Goal: Transaction & Acquisition: Obtain resource

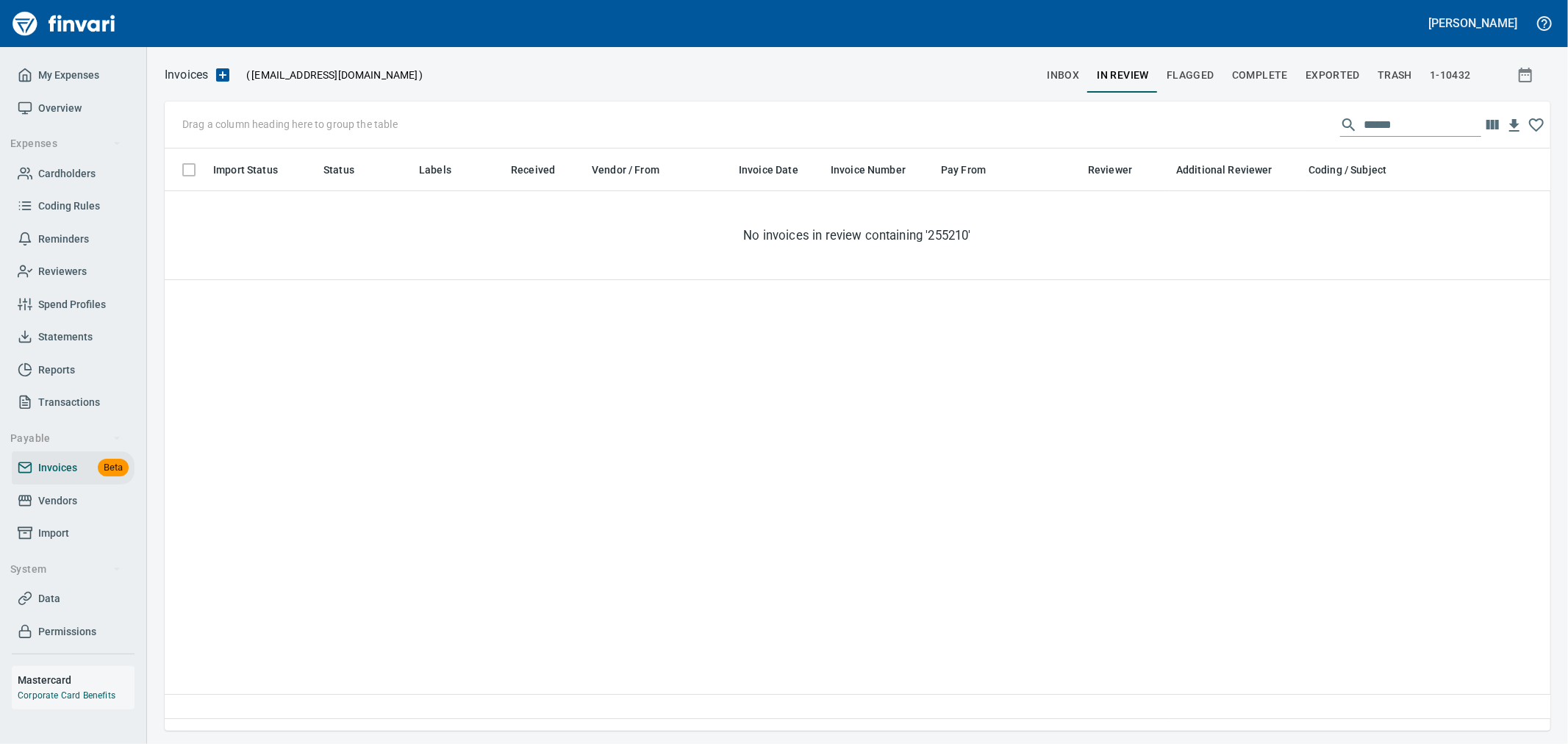
scroll to position [557, 1373]
click at [1381, 120] on input "******" at bounding box center [1423, 125] width 118 height 24
drag, startPoint x: 1381, startPoint y: 120, endPoint x: 1409, endPoint y: 126, distance: 28.6
click at [1381, 120] on input "******" at bounding box center [1423, 125] width 118 height 24
drag, startPoint x: 1409, startPoint y: 126, endPoint x: 1305, endPoint y: 133, distance: 104.2
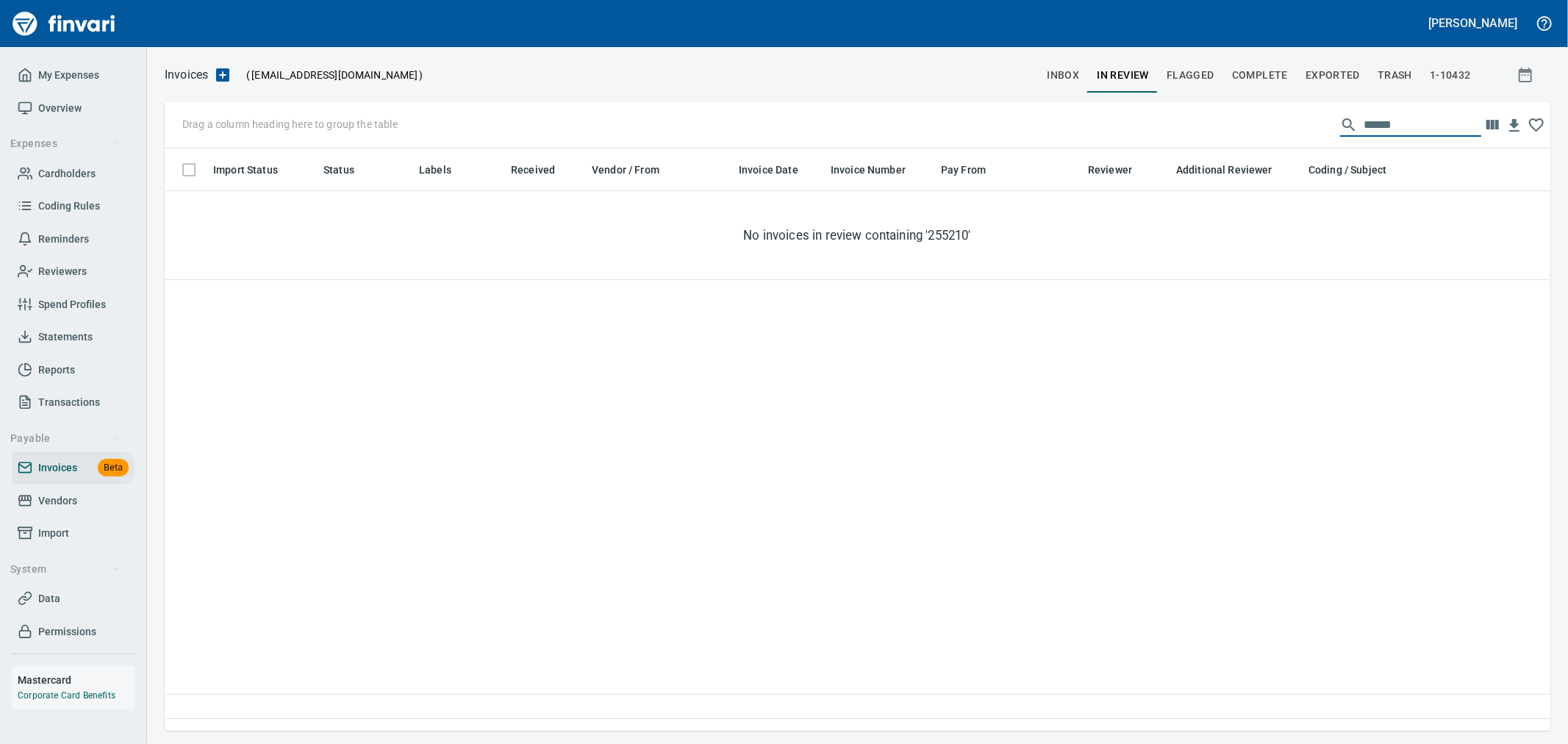
click at [1379, 126] on input "******" at bounding box center [1423, 125] width 118 height 24
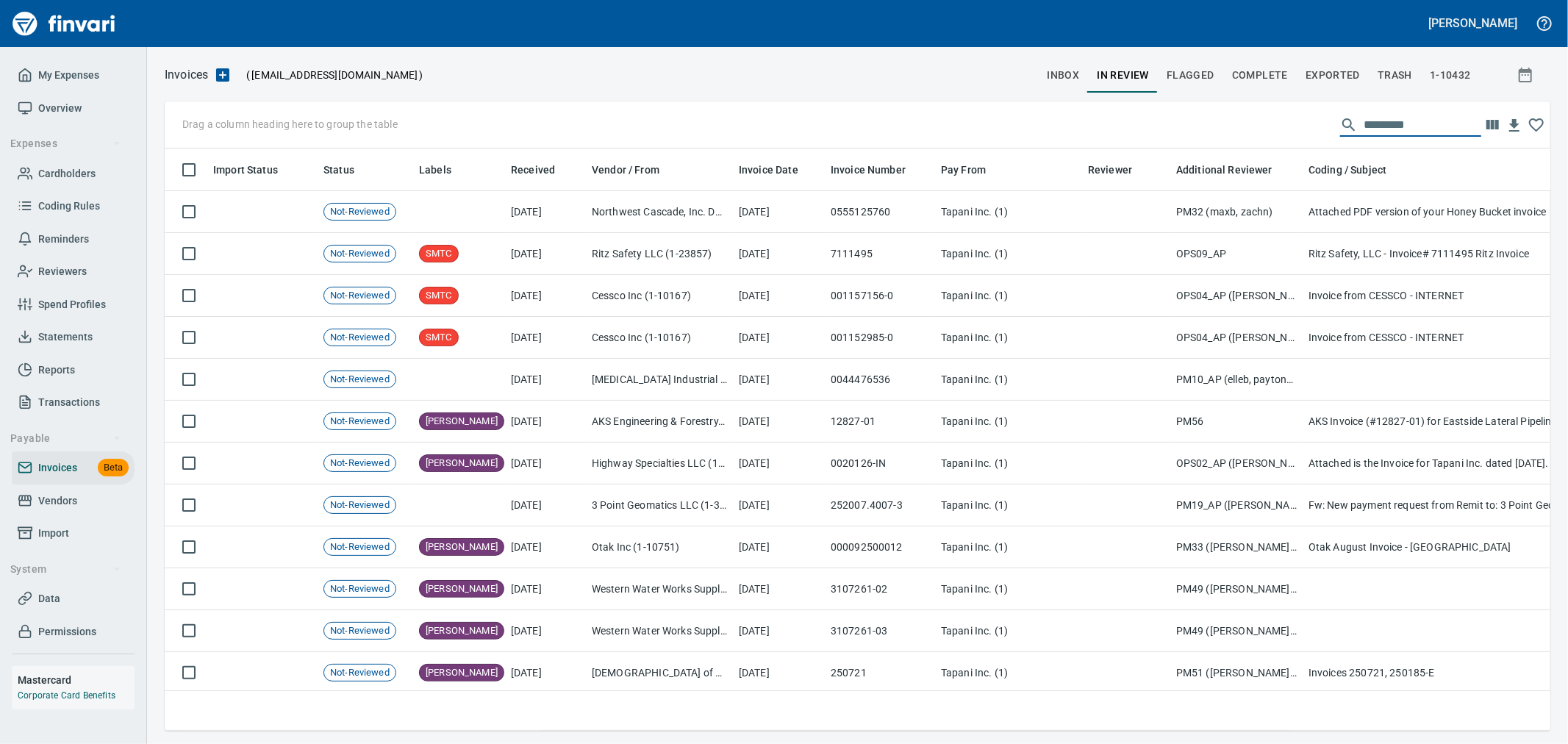
scroll to position [557, 1362]
drag, startPoint x: 63, startPoint y: 469, endPoint x: 100, endPoint y: 474, distance: 37.3
click at [63, 469] on span "Invoices" at bounding box center [58, 468] width 39 height 18
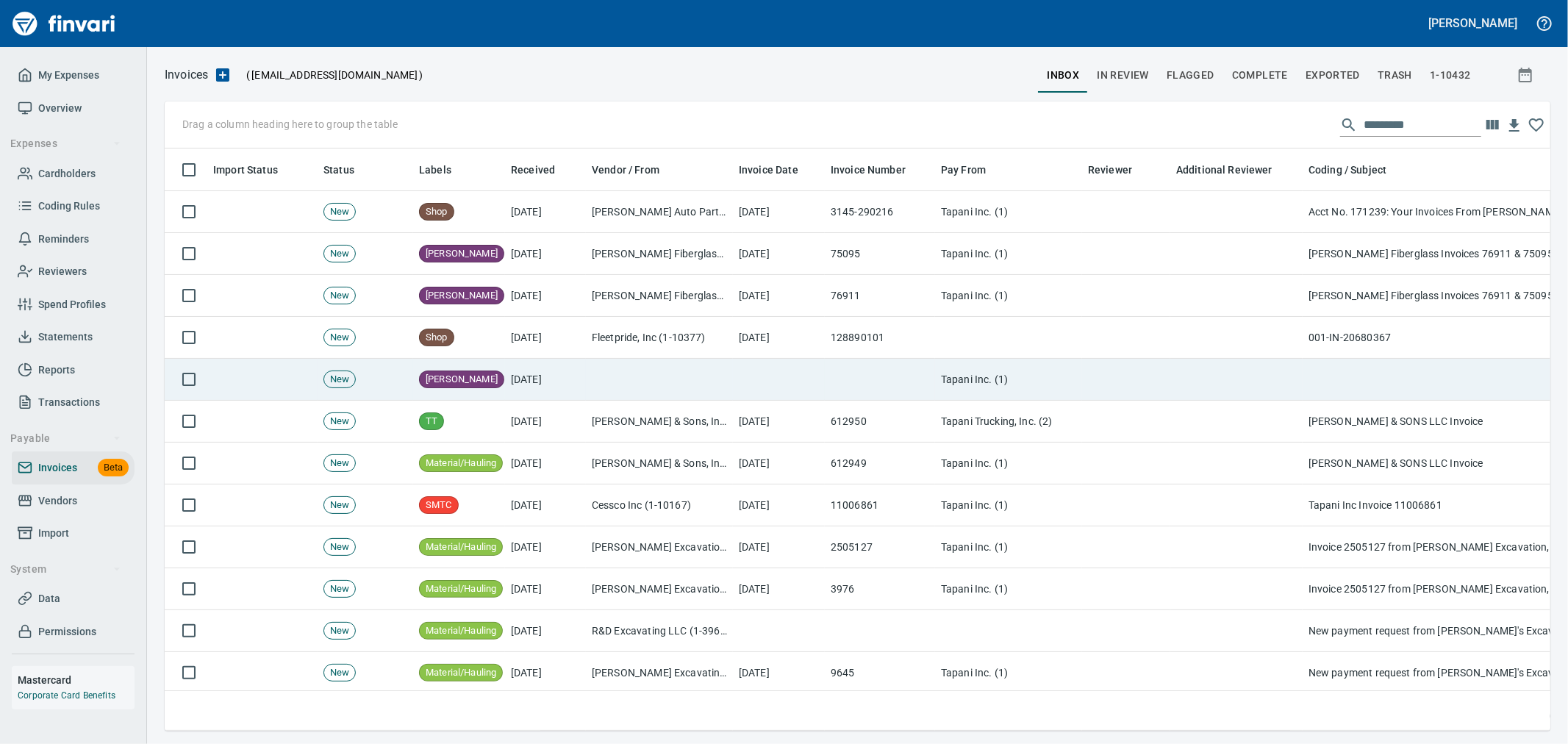
click at [1262, 372] on td at bounding box center [1237, 380] width 133 height 42
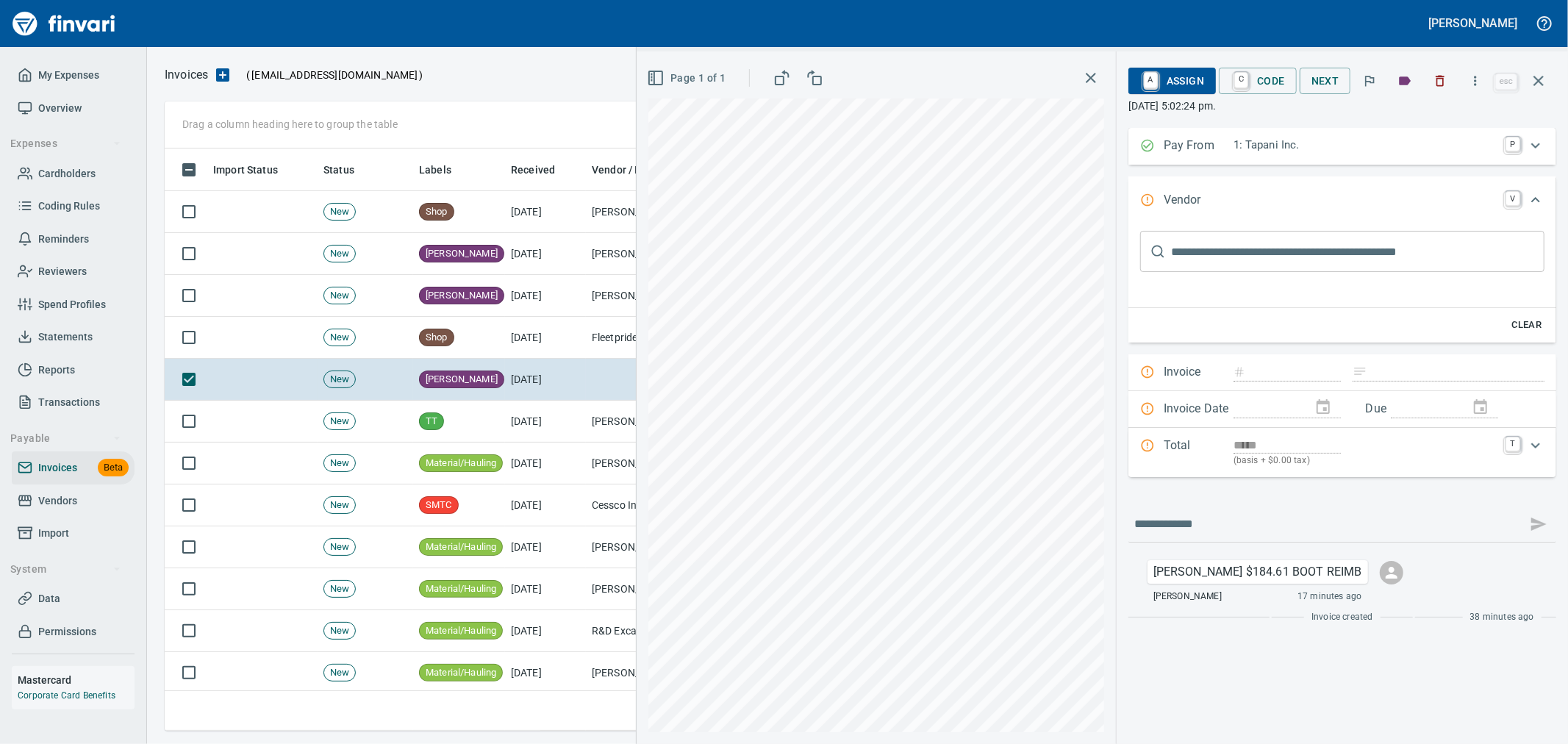
click at [1542, 79] on icon "button" at bounding box center [1539, 80] width 17 height 17
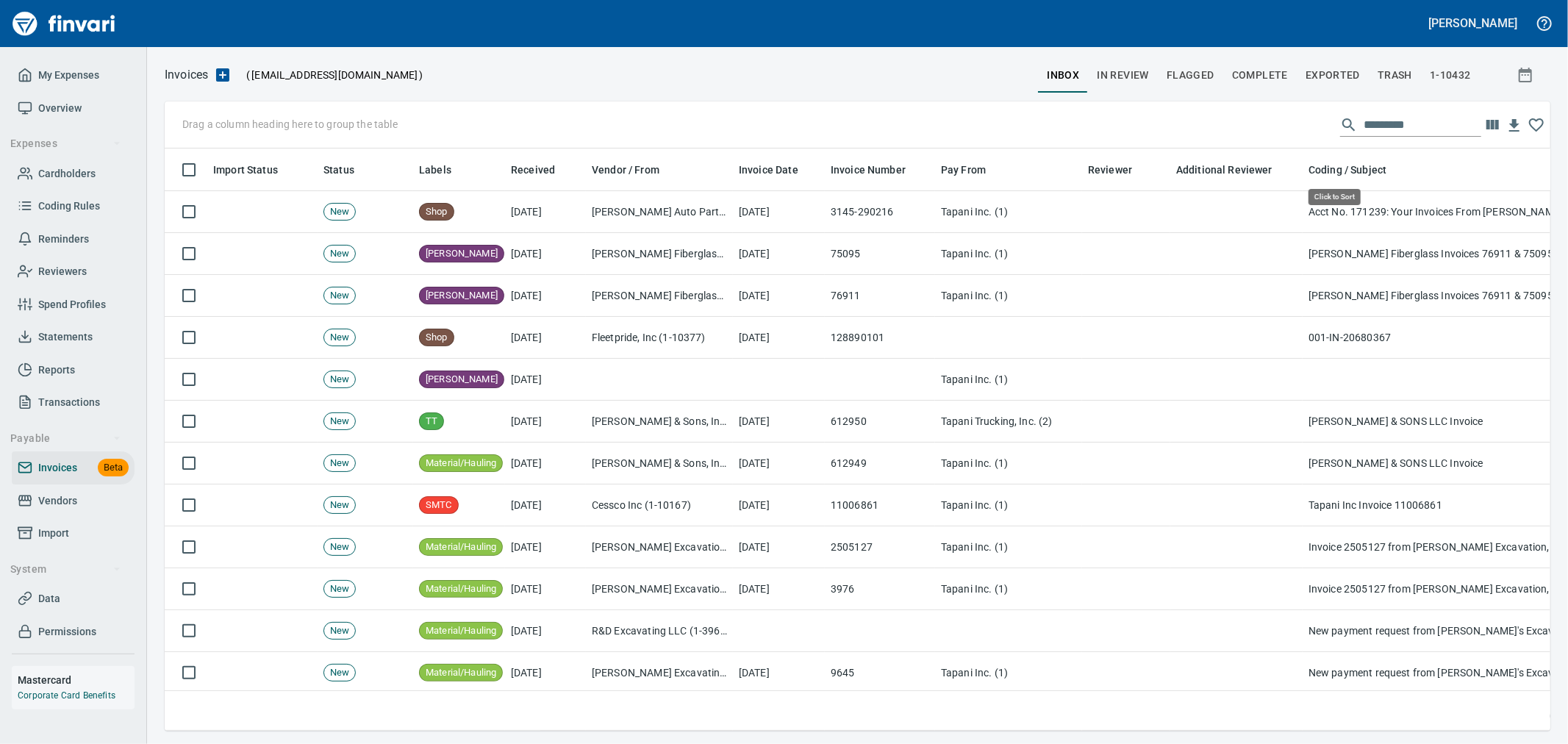
scroll to position [557, 1362]
click at [1401, 120] on input "text" at bounding box center [1423, 125] width 118 height 24
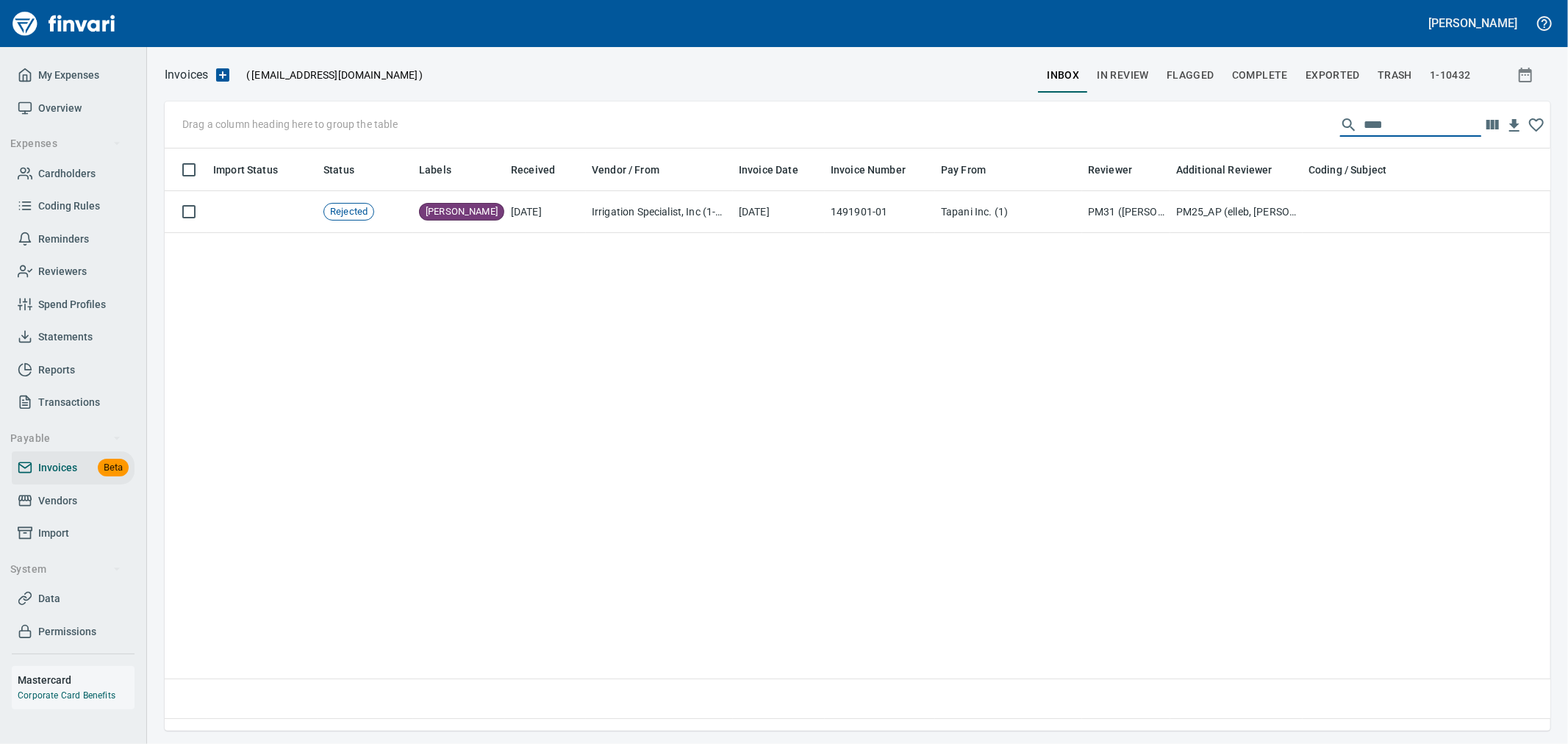
type input "*****"
drag, startPoint x: 1400, startPoint y: 116, endPoint x: 1257, endPoint y: 121, distance: 143.1
click at [1257, 121] on div "Drag a column heading here to group the table *****" at bounding box center [858, 124] width 1386 height 47
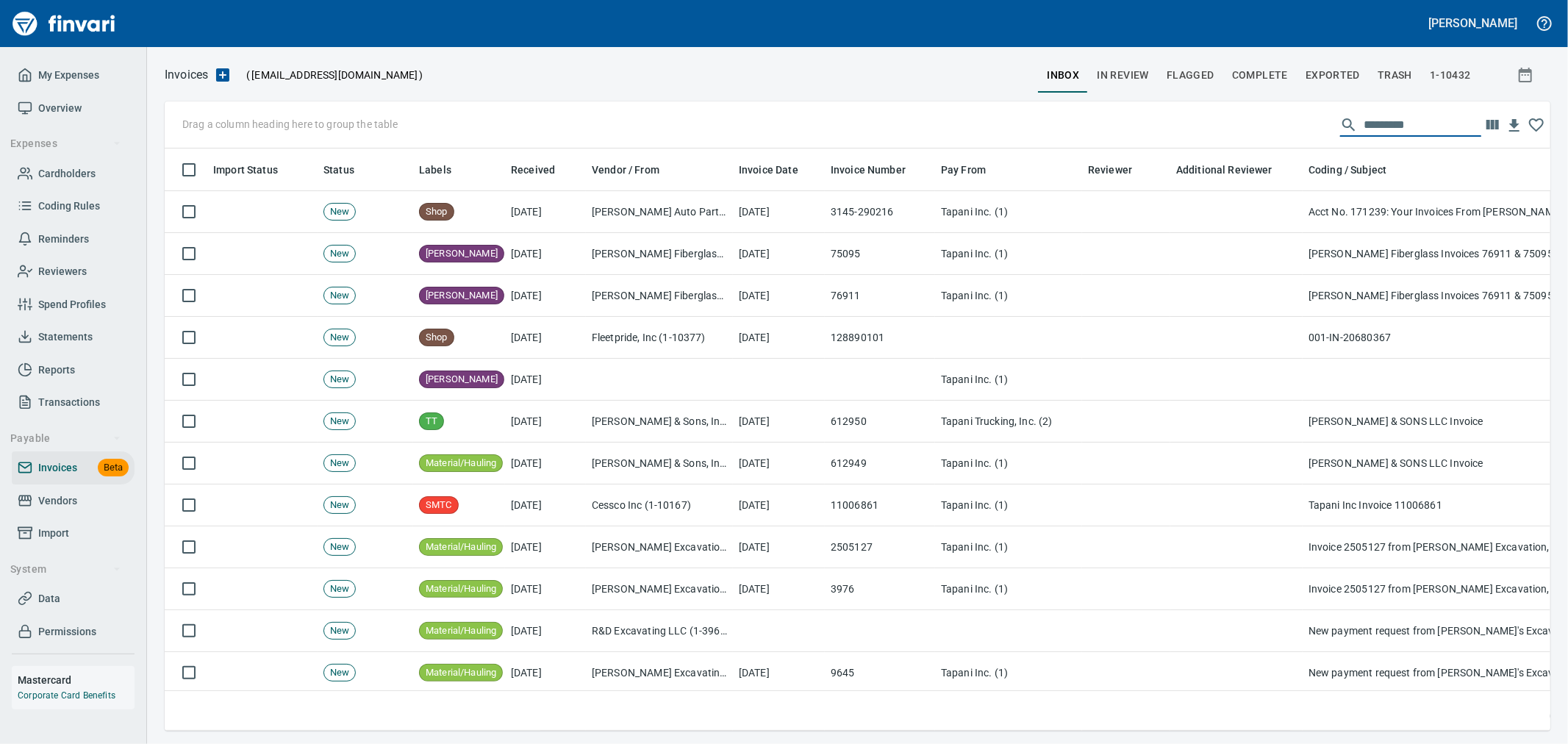
click at [1287, 72] on span "Complete" at bounding box center [1260, 75] width 56 height 18
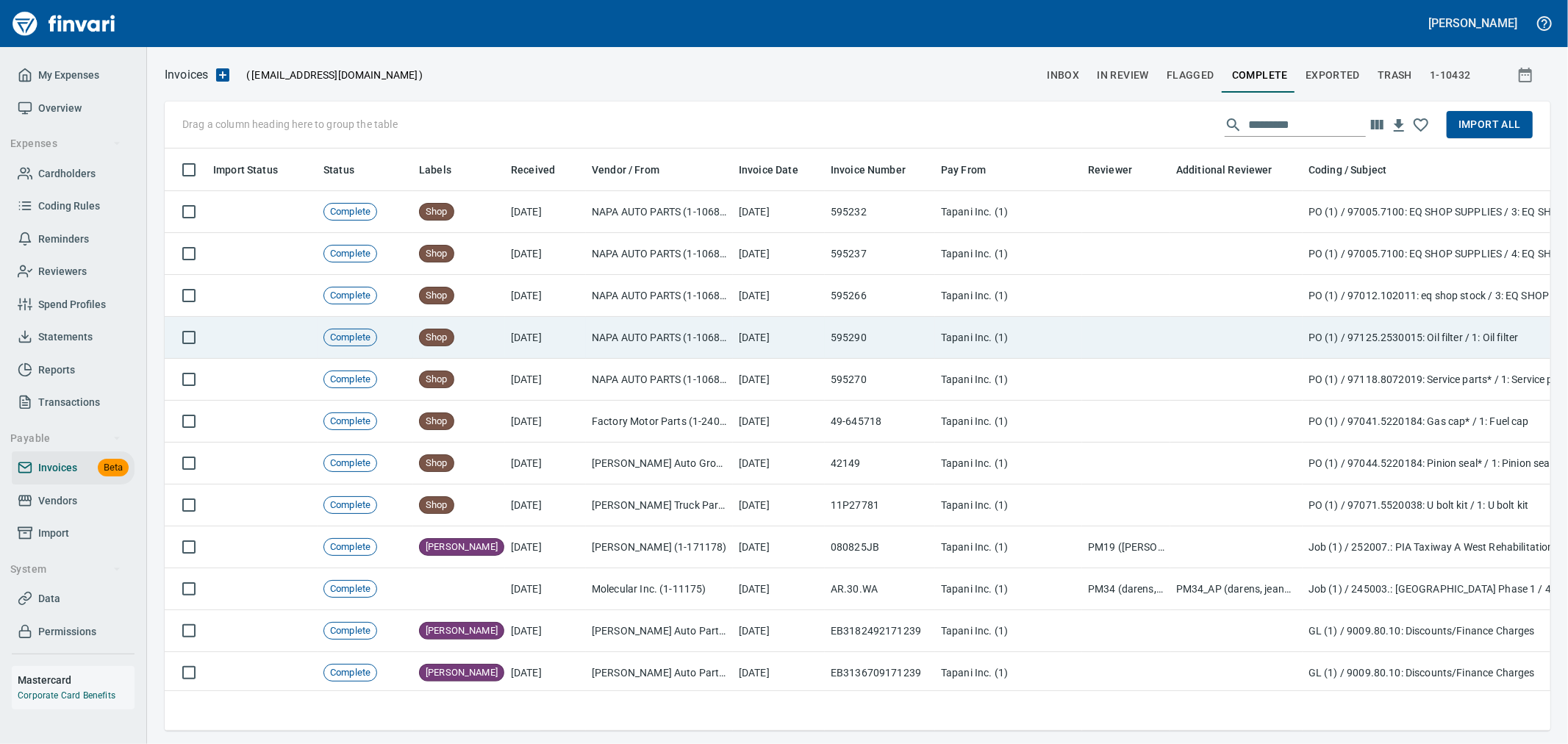
scroll to position [163, 0]
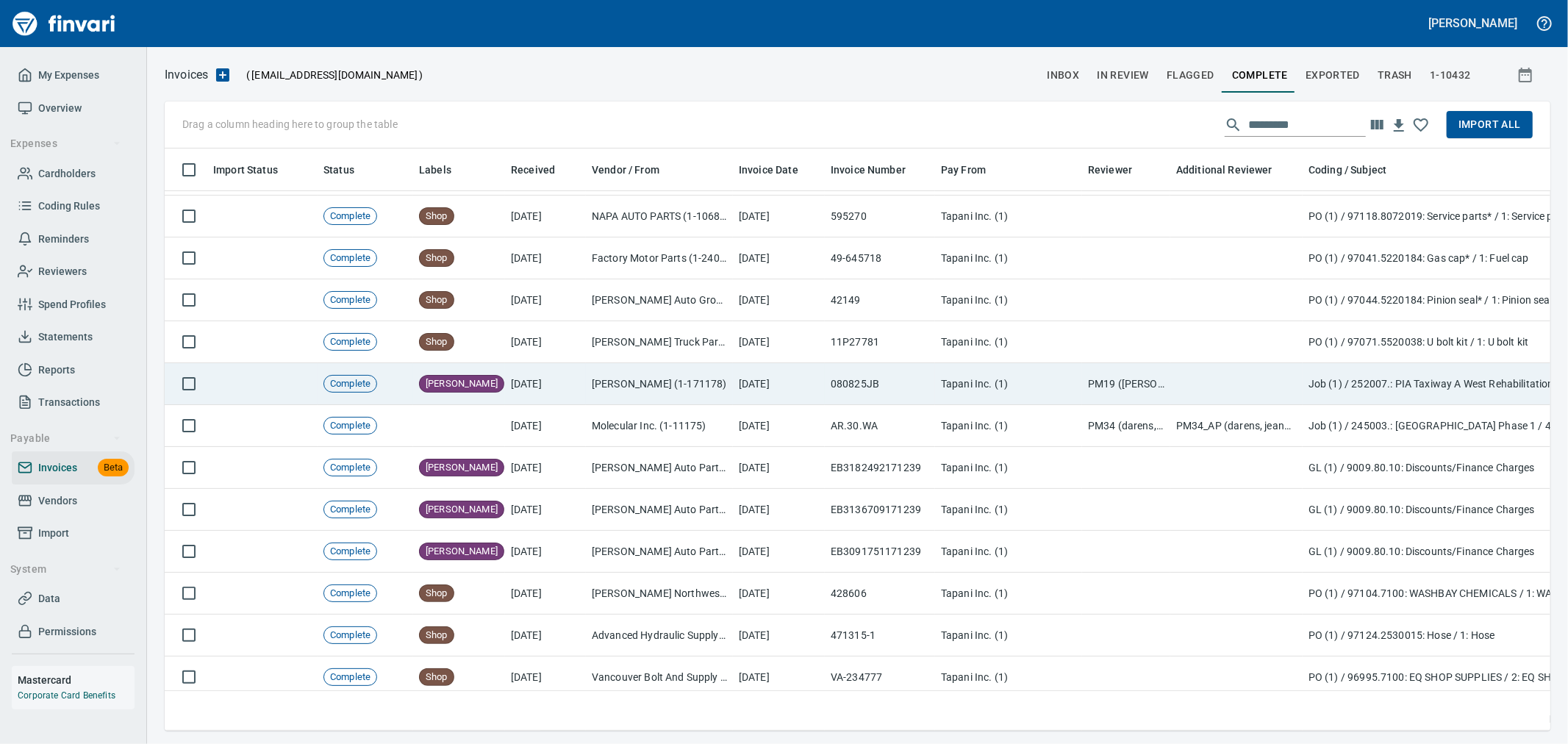
click at [901, 394] on td "080825JB" at bounding box center [881, 384] width 110 height 42
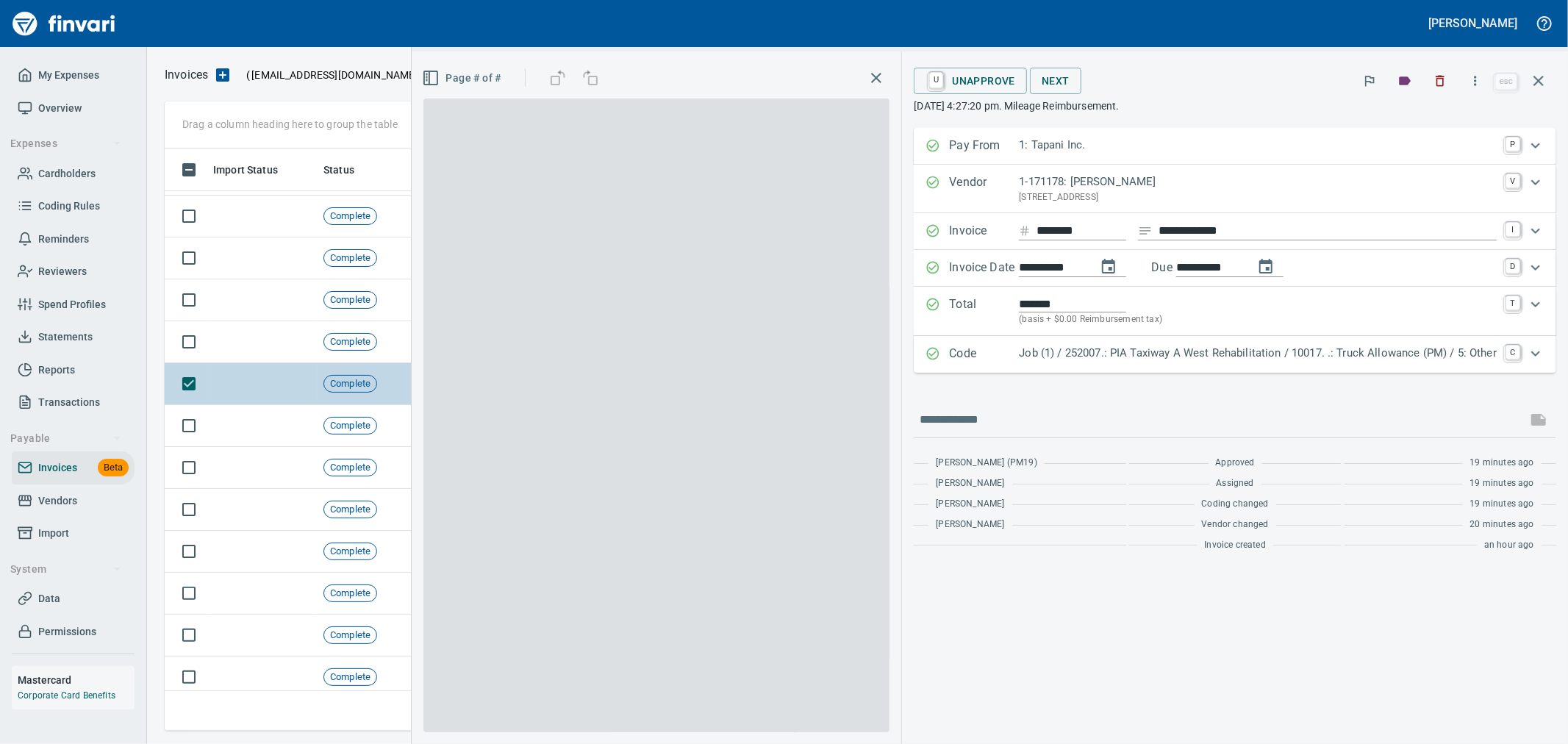
scroll to position [557, 1361]
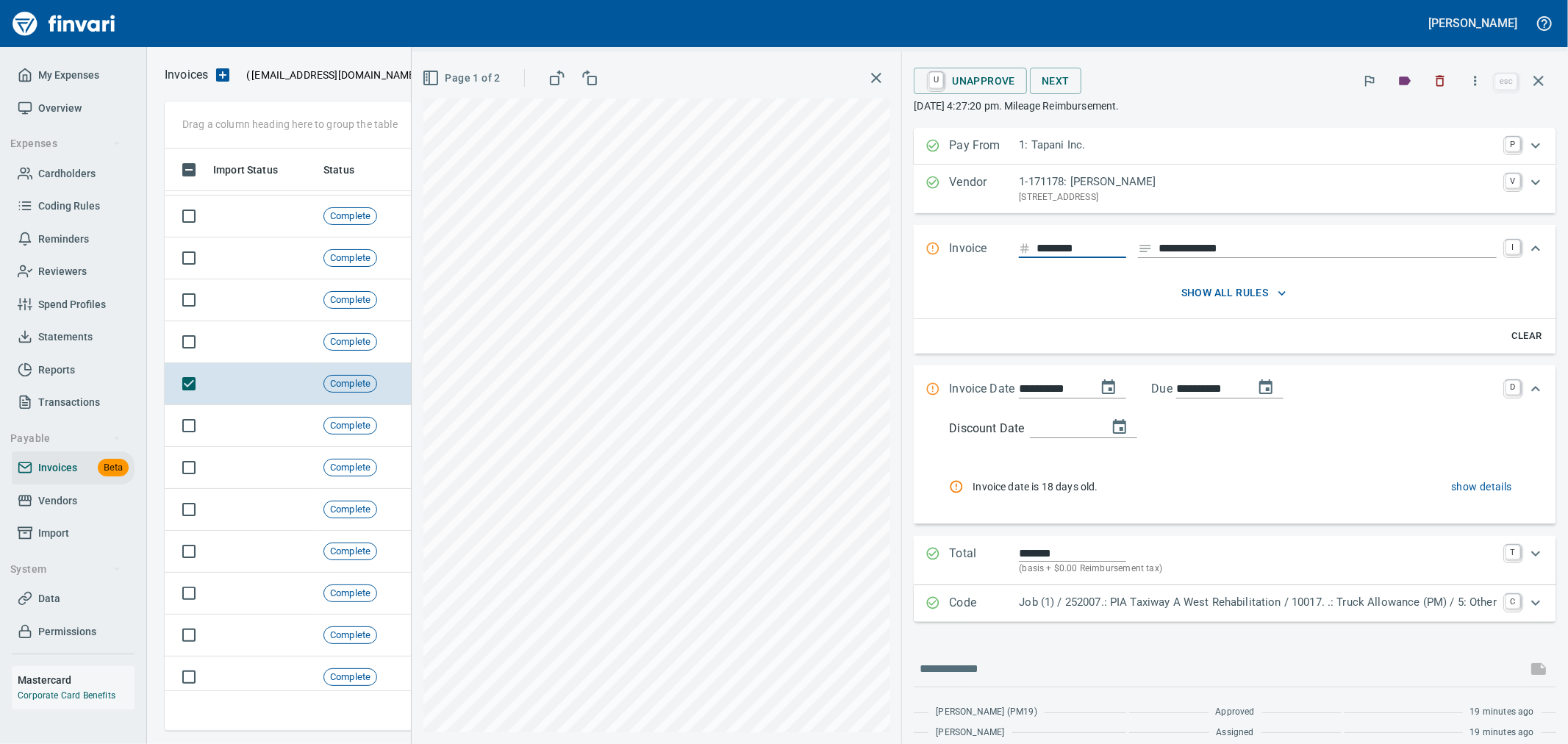
click at [1202, 295] on span "show all rules" at bounding box center [1234, 292] width 558 height 18
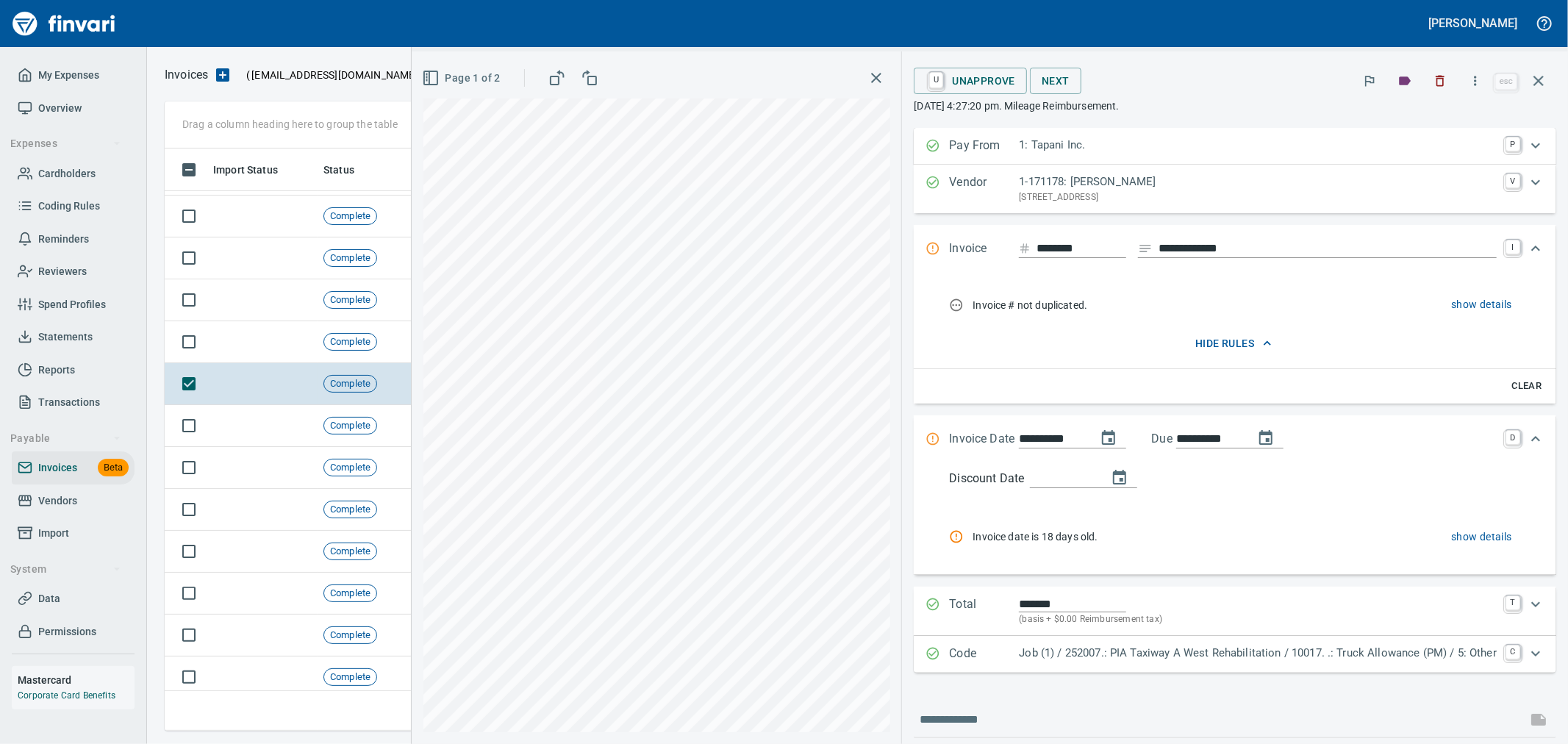
click at [1223, 346] on span "hide rules" at bounding box center [1234, 344] width 558 height 18
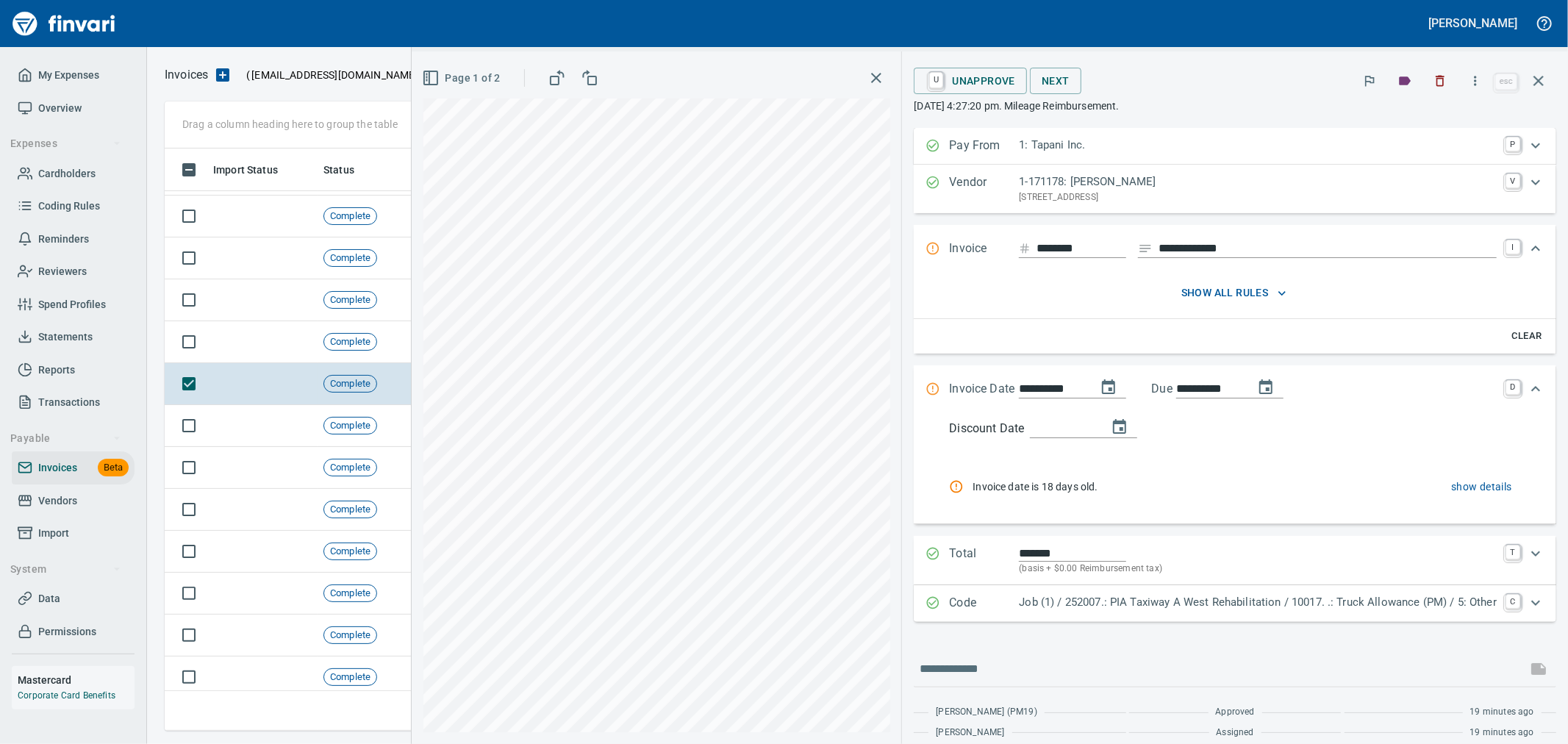
click at [446, 72] on span "Page 1 of 2" at bounding box center [463, 78] width 75 height 18
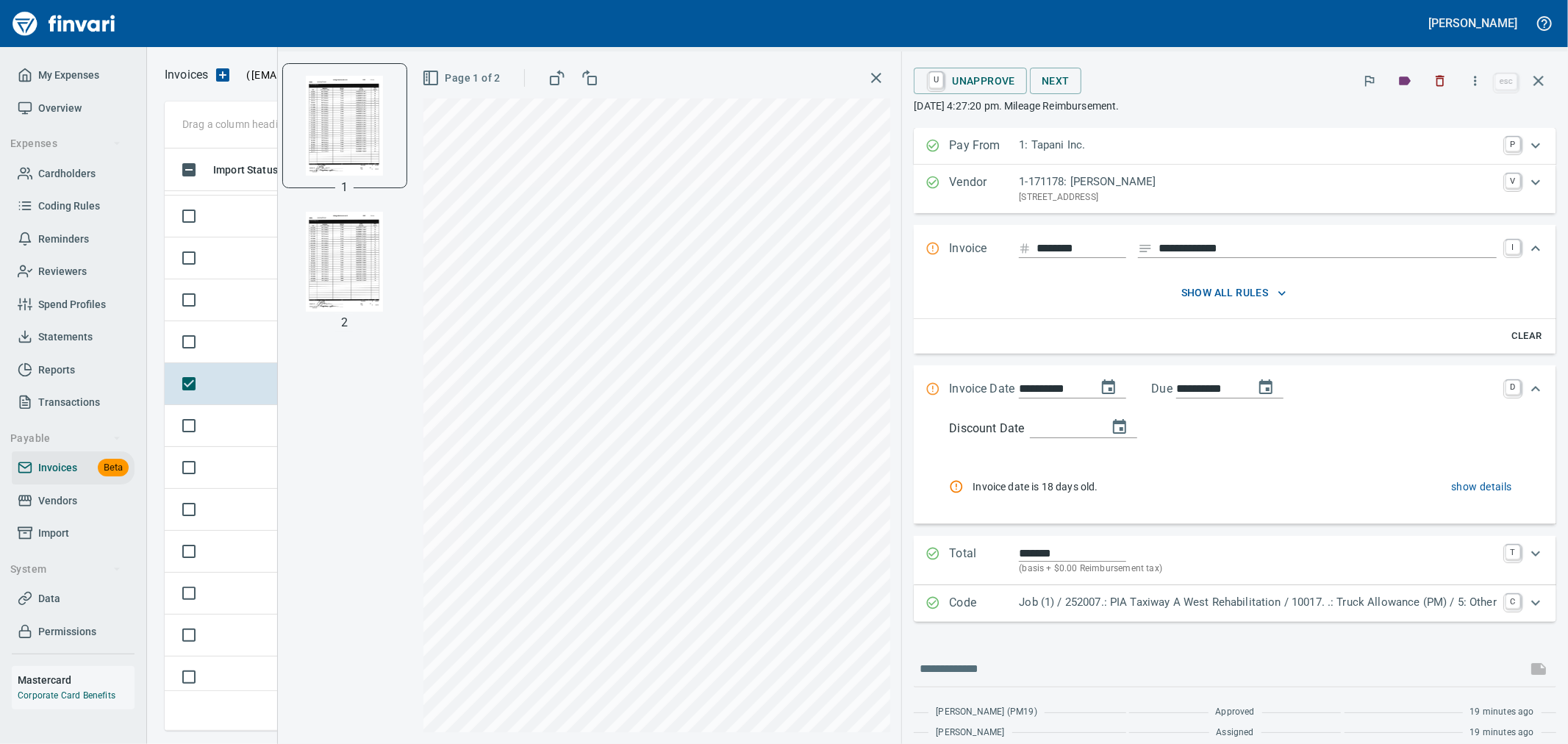
click at [368, 263] on img "button" at bounding box center [344, 261] width 100 height 100
click at [353, 148] on img "button" at bounding box center [344, 125] width 100 height 100
click at [1472, 82] on icon "button" at bounding box center [1476, 81] width 15 height 15
click at [1424, 162] on span "Download" at bounding box center [1473, 155] width 141 height 17
click at [335, 268] on img "button" at bounding box center [344, 261] width 100 height 100
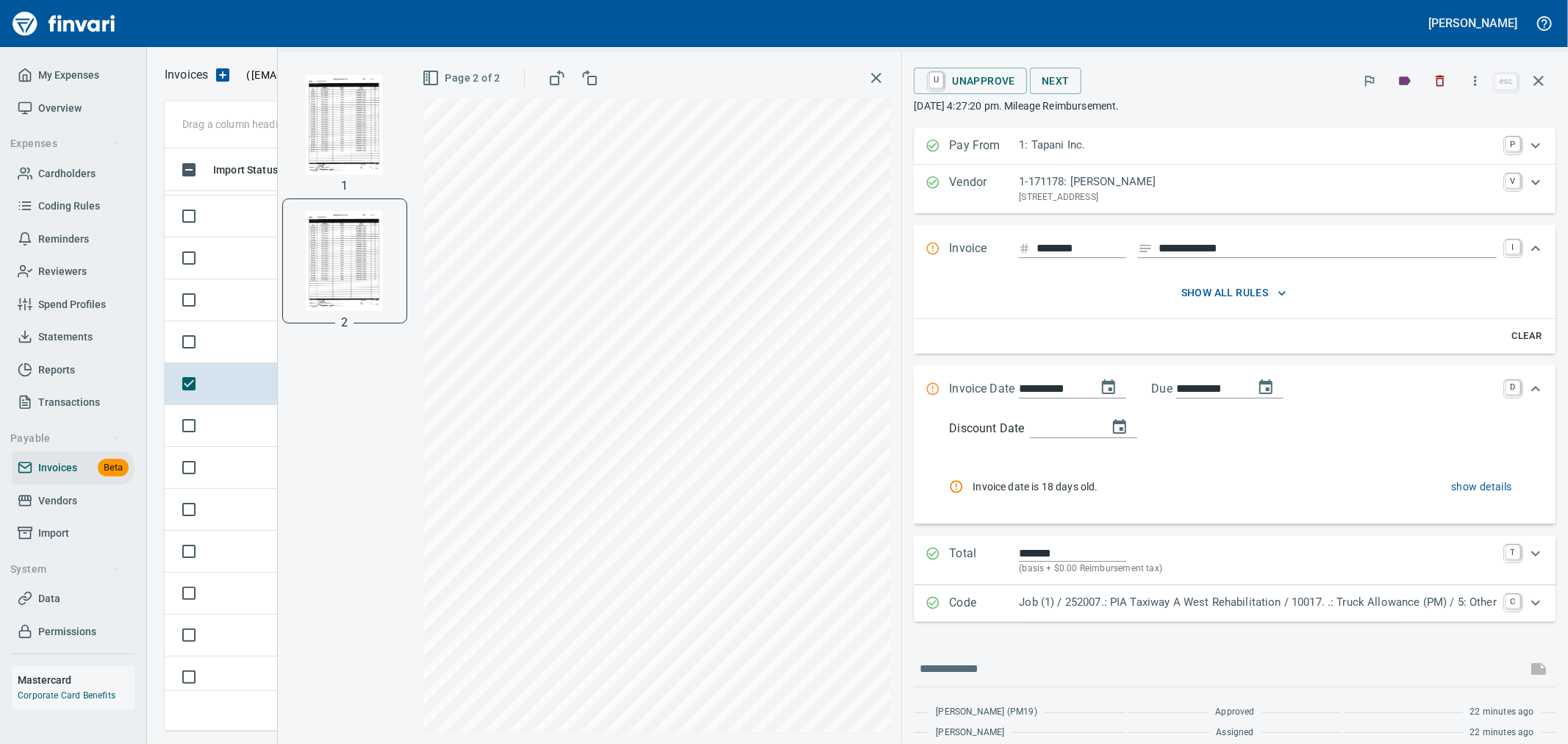
drag, startPoint x: 1451, startPoint y: 72, endPoint x: 1464, endPoint y: 181, distance: 109.8
click at [1450, 72] on button "button" at bounding box center [1440, 80] width 32 height 32
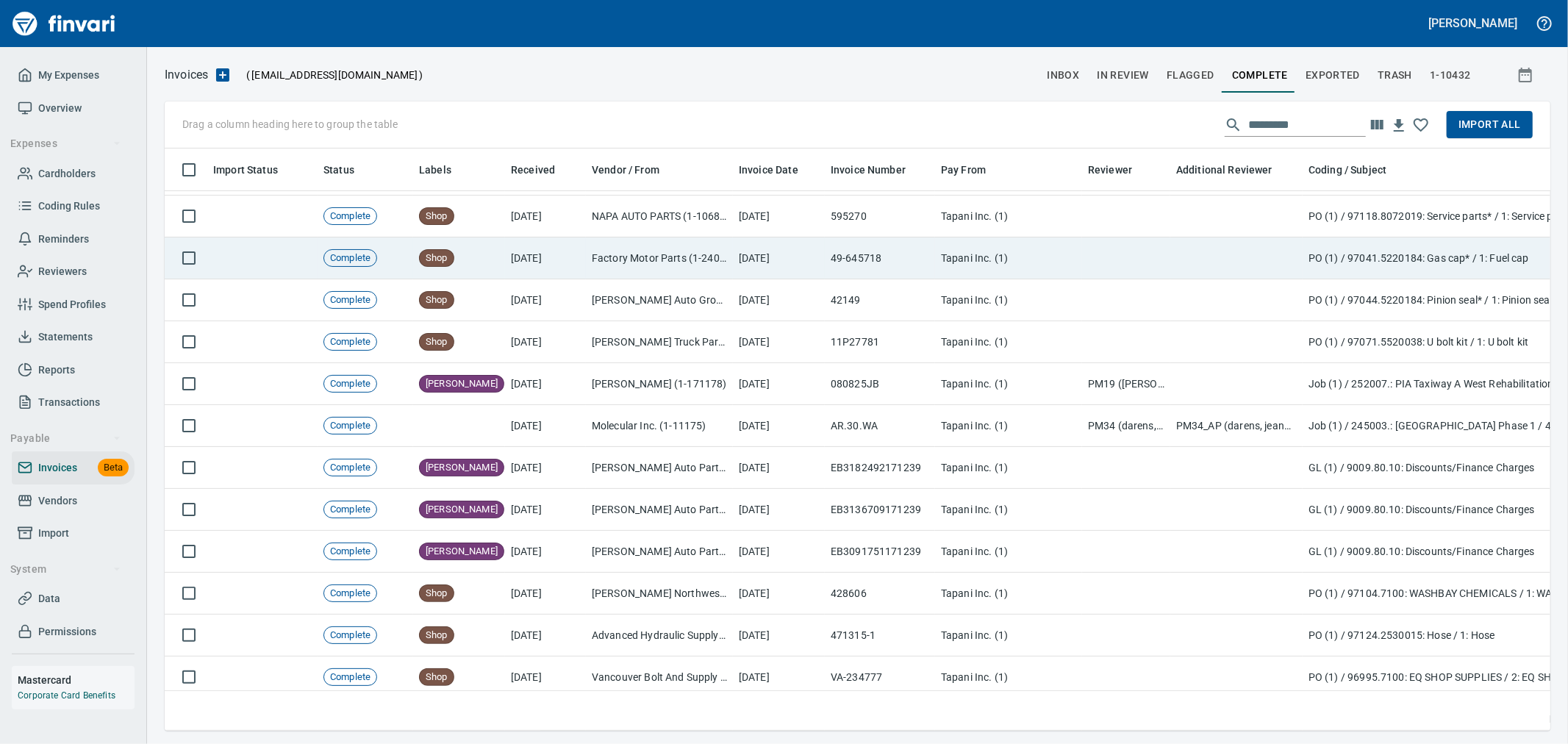
scroll to position [557, 1361]
